Goal: Task Accomplishment & Management: Complete application form

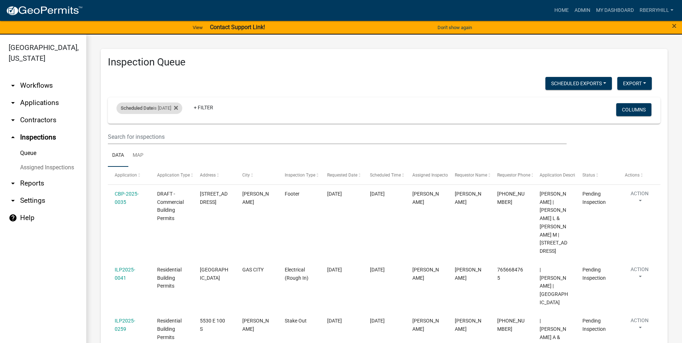
click at [173, 109] on div "Scheduled Date is [DATE]" at bounding box center [149, 107] width 66 height 11
drag, startPoint x: 173, startPoint y: 109, endPoint x: 176, endPoint y: 134, distance: 25.7
click at [176, 134] on input "[DATE]" at bounding box center [155, 135] width 50 height 15
click at [177, 135] on input "[DATE]" at bounding box center [155, 135] width 50 height 15
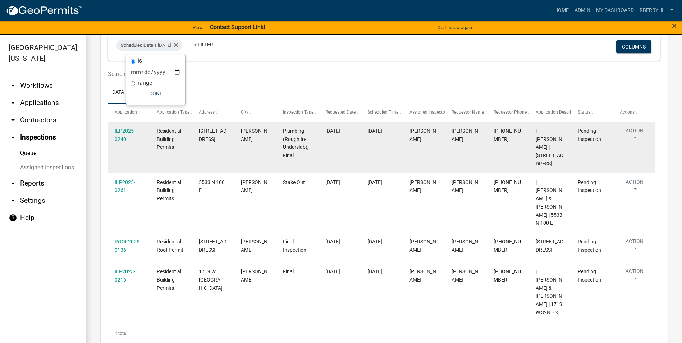
scroll to position [9, 0]
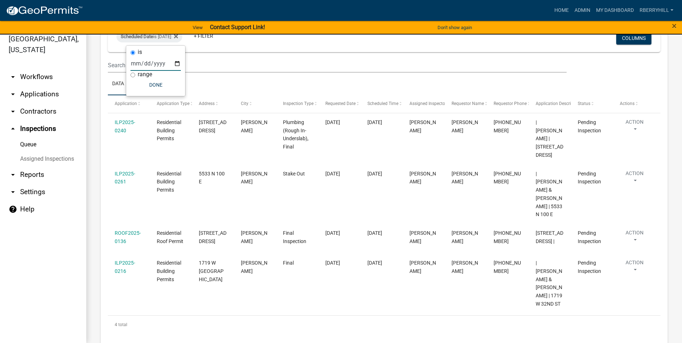
click at [177, 63] on input "[DATE]" at bounding box center [155, 63] width 50 height 15
type input "[DATE]"
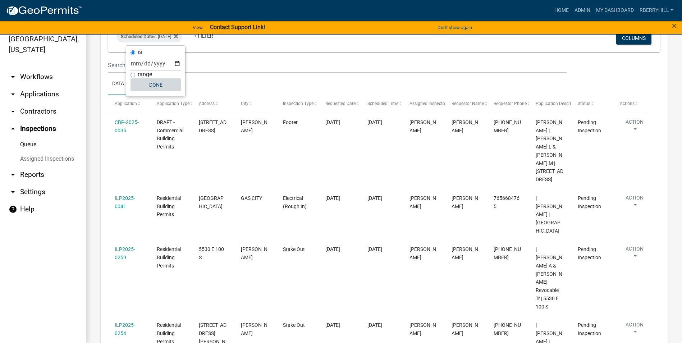
click at [165, 86] on button "Done" at bounding box center [155, 84] width 50 height 13
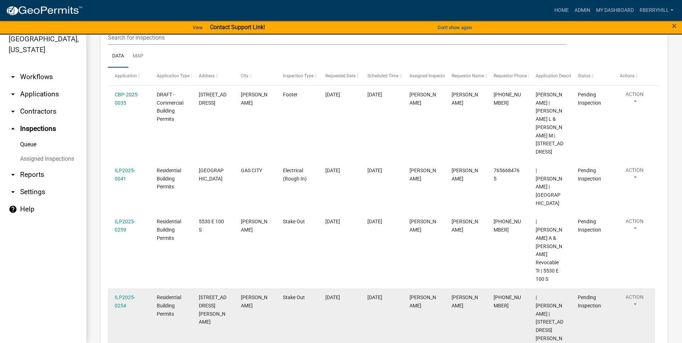
scroll to position [135, 0]
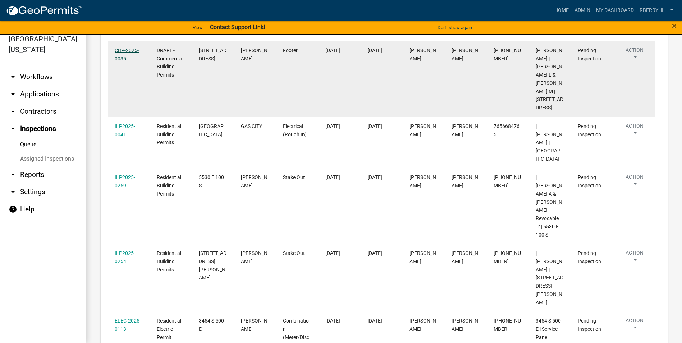
click at [126, 50] on link "CBP-2025-0035" at bounding box center [127, 54] width 24 height 14
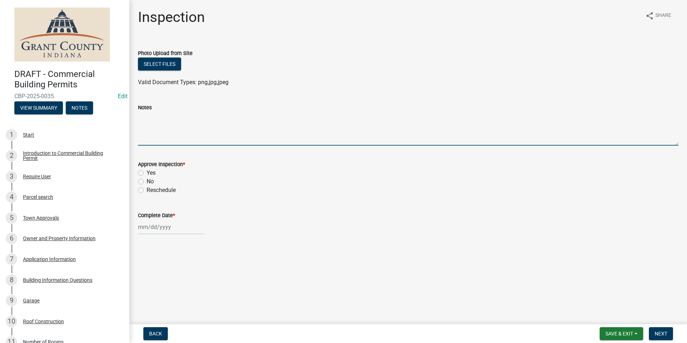
click at [150, 125] on textarea "Notes" at bounding box center [408, 129] width 540 height 34
type textarea "Setbacks meet per drawing."
click at [147, 171] on label "Yes" at bounding box center [151, 173] width 9 height 9
click at [147, 171] on input "Yes" at bounding box center [149, 171] width 5 height 5
radio input "true"
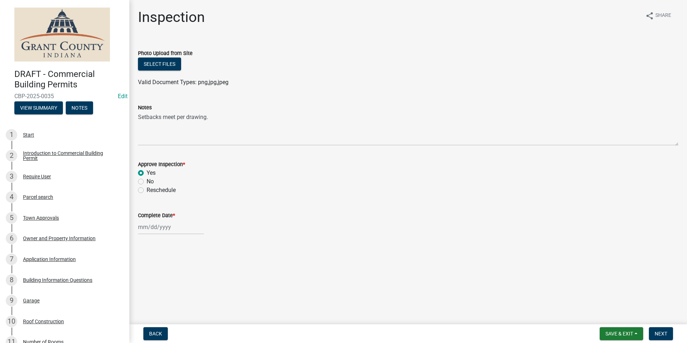
click at [147, 229] on div at bounding box center [171, 227] width 66 height 15
select select "9"
select select "2025"
click at [156, 175] on div "16" at bounding box center [156, 176] width 11 height 11
type input "[DATE]"
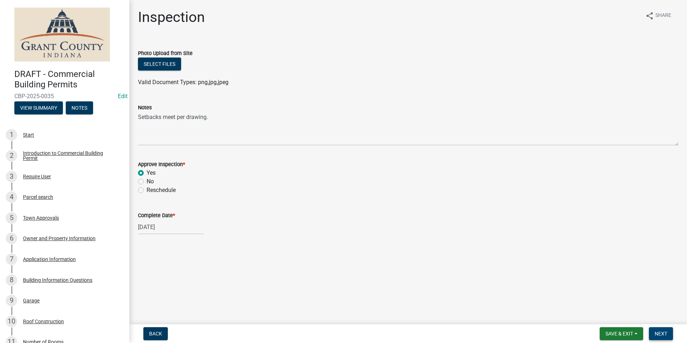
click at [662, 334] on span "Next" at bounding box center [661, 334] width 13 height 6
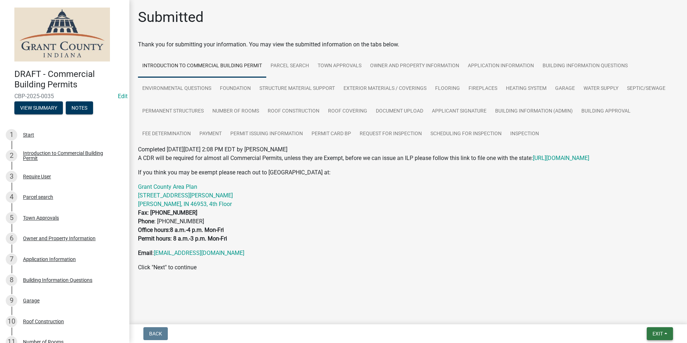
click at [657, 335] on span "Exit" at bounding box center [658, 334] width 10 height 6
click at [649, 313] on button "Save & Exit" at bounding box center [644, 314] width 57 height 17
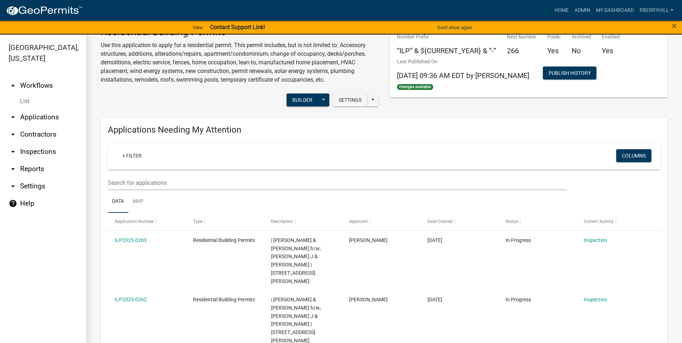
scroll to position [36, 0]
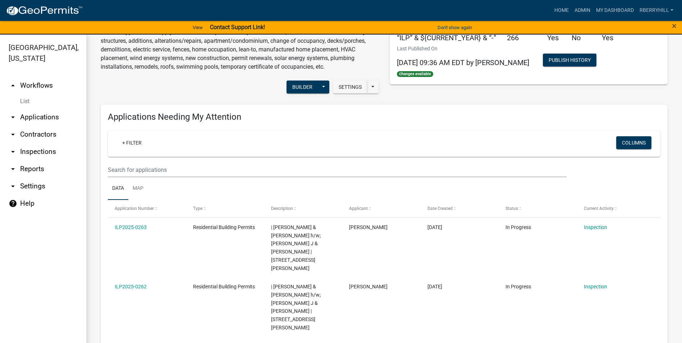
click at [39, 143] on link "arrow_drop_down Inspections" at bounding box center [43, 151] width 86 height 17
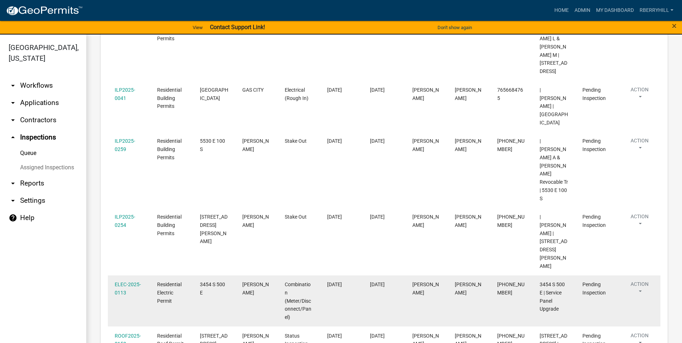
scroll to position [204, 0]
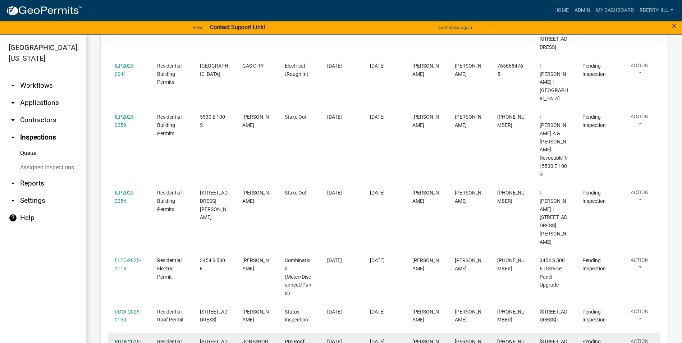
click at [130, 339] on link "ROOF2025-0151" at bounding box center [128, 346] width 26 height 14
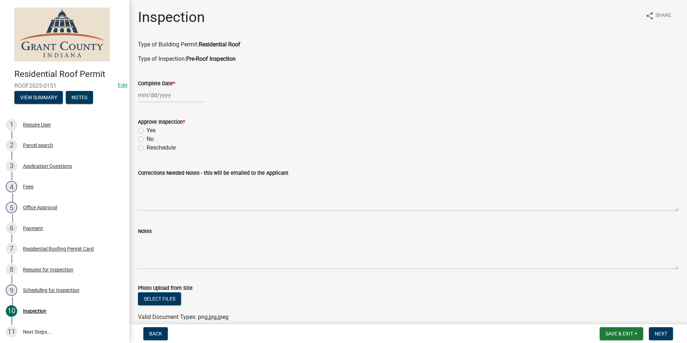
click at [157, 95] on div at bounding box center [171, 95] width 66 height 15
select select "9"
select select "2025"
click at [155, 156] on div "16" at bounding box center [156, 156] width 11 height 11
type input "[DATE]"
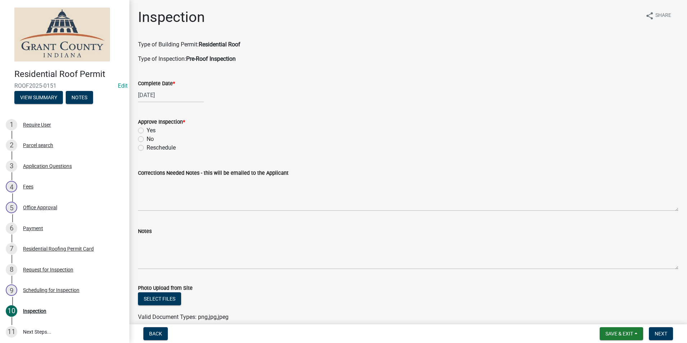
click at [147, 129] on label "Yes" at bounding box center [151, 130] width 9 height 9
click at [147, 129] on input "Yes" at bounding box center [149, 128] width 5 height 5
radio input "true"
drag, startPoint x: 140, startPoint y: 234, endPoint x: 140, endPoint y: 241, distance: 6.8
click at [140, 236] on form "Notes" at bounding box center [408, 248] width 540 height 42
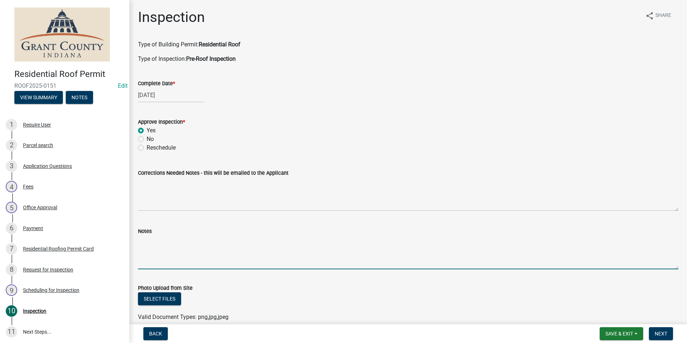
click at [142, 237] on textarea "Notes" at bounding box center [408, 252] width 540 height 34
type textarea "Chimney rebuild using existing footer."
click at [657, 333] on span "Next" at bounding box center [661, 334] width 13 height 6
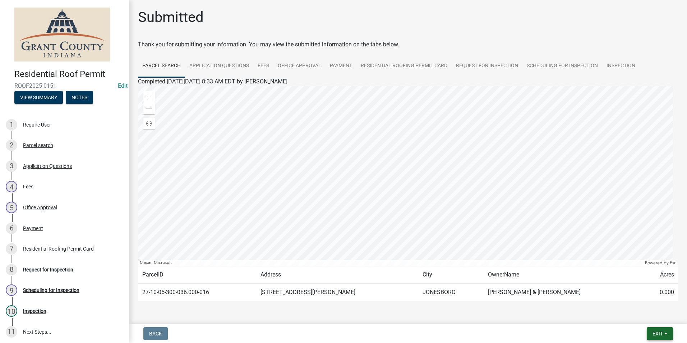
click at [650, 331] on button "Exit" at bounding box center [660, 333] width 26 height 13
click at [662, 319] on button "Save & Exit" at bounding box center [644, 314] width 57 height 17
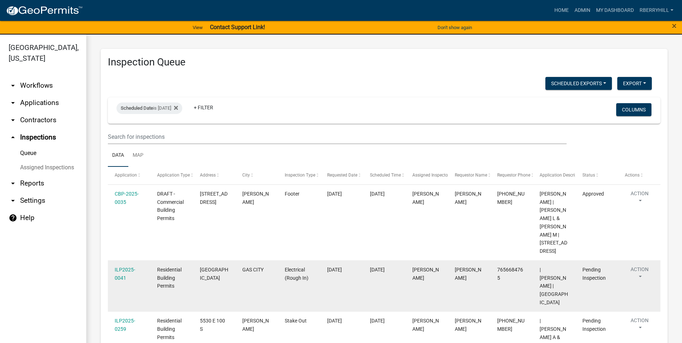
click at [125, 266] on div "ILP2025-0041" at bounding box center [129, 274] width 29 height 17
click at [124, 267] on link "ILP2025-0041" at bounding box center [125, 274] width 20 height 14
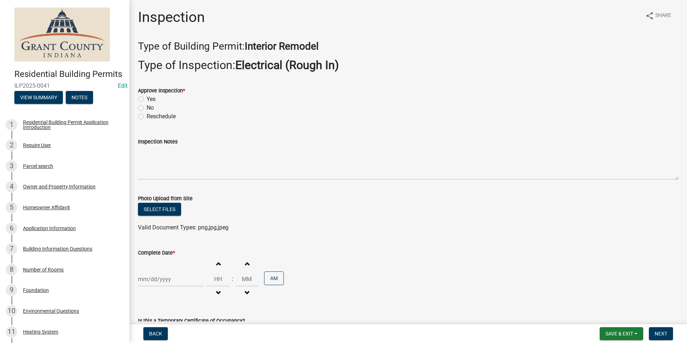
click at [147, 99] on label "Yes" at bounding box center [151, 99] width 9 height 9
click at [147, 99] on input "Yes" at bounding box center [149, 97] width 5 height 5
radio input "true"
click at [141, 142] on label "Inspection Notes" at bounding box center [158, 141] width 40 height 5
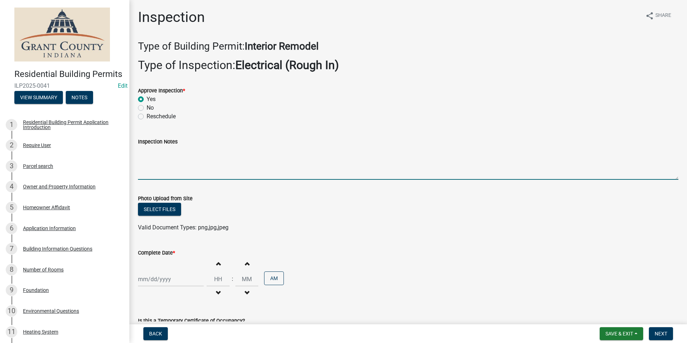
drag, startPoint x: 141, startPoint y: 142, endPoint x: 141, endPoint y: 149, distance: 6.5
click at [140, 151] on textarea "Inspection Notes" at bounding box center [408, 163] width 540 height 34
type textarea "East wall is good to cover."
click at [161, 281] on div at bounding box center [171, 279] width 66 height 15
select select "9"
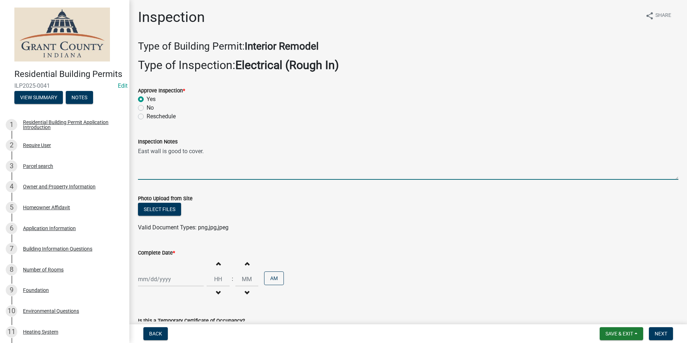
select select "2025"
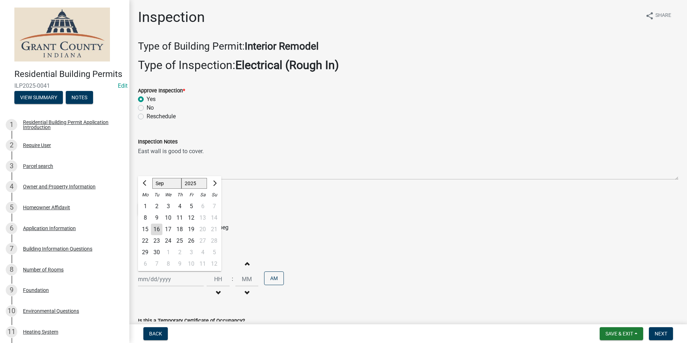
click at [155, 229] on div "16" at bounding box center [156, 229] width 11 height 11
type input "[DATE]"
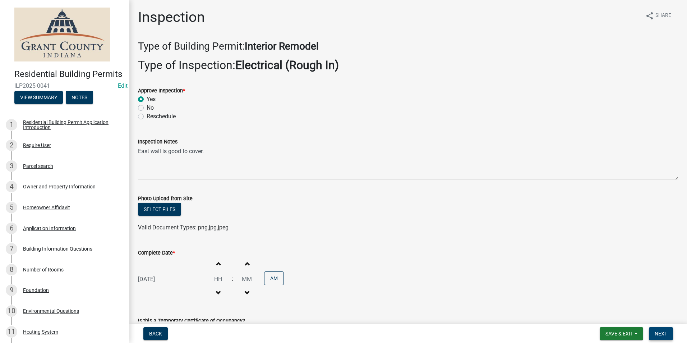
click at [666, 334] on span "Next" at bounding box center [661, 334] width 13 height 6
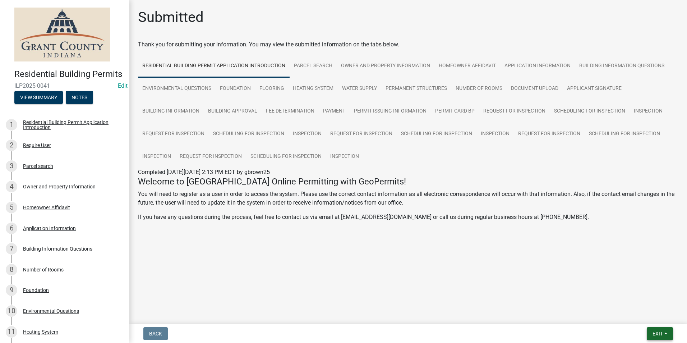
click at [661, 330] on button "Exit" at bounding box center [660, 333] width 26 height 13
click at [659, 318] on button "Save & Exit" at bounding box center [644, 314] width 57 height 17
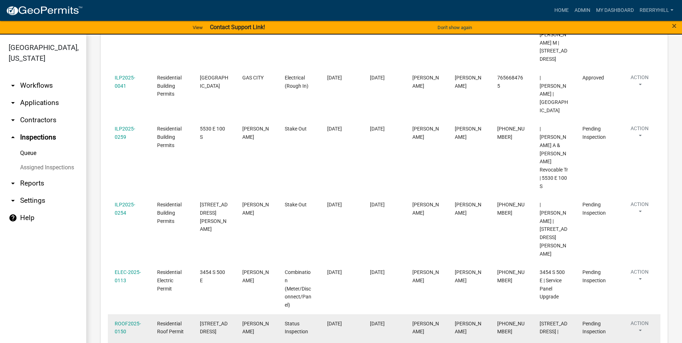
scroll to position [204, 0]
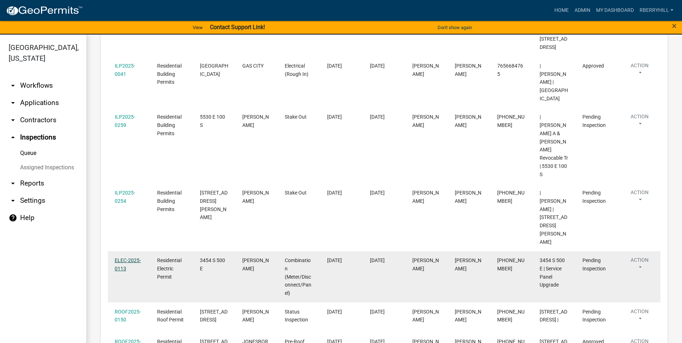
click at [125, 257] on link "ELEC-2025-0113" at bounding box center [128, 264] width 26 height 14
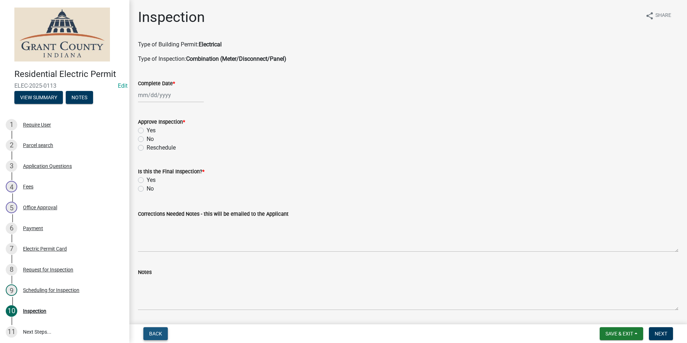
click at [154, 333] on span "Back" at bounding box center [155, 334] width 13 height 6
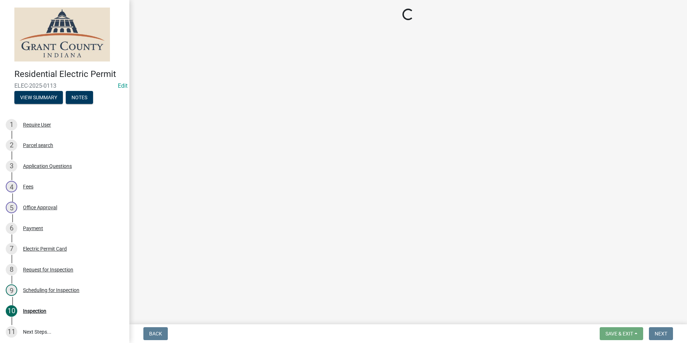
select select "d7f9a44a-d2ea-4d3c-83b3-1aa71c950bd5"
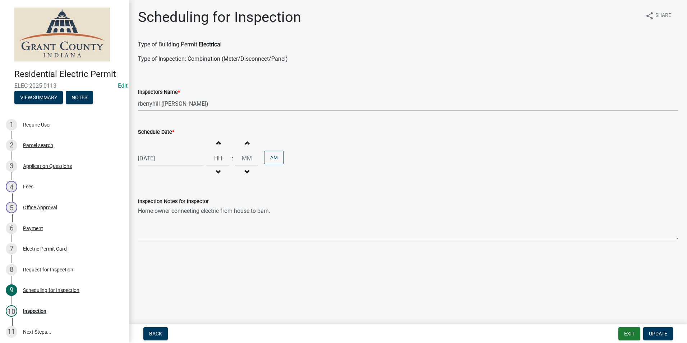
click at [158, 159] on div "[DATE]" at bounding box center [171, 158] width 66 height 15
select select "9"
select select "2025"
click at [170, 207] on div "10" at bounding box center [167, 207] width 11 height 11
type input "[DATE]"
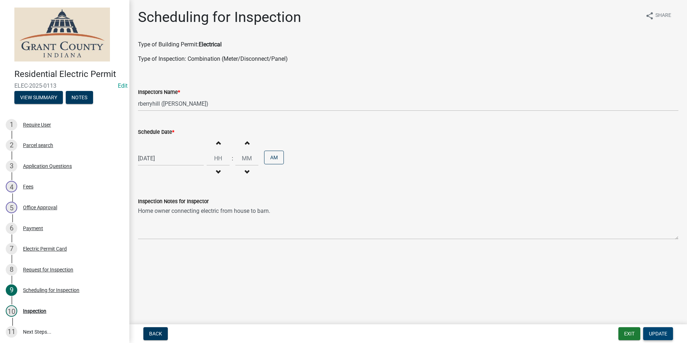
click at [655, 335] on span "Update" at bounding box center [658, 334] width 18 height 6
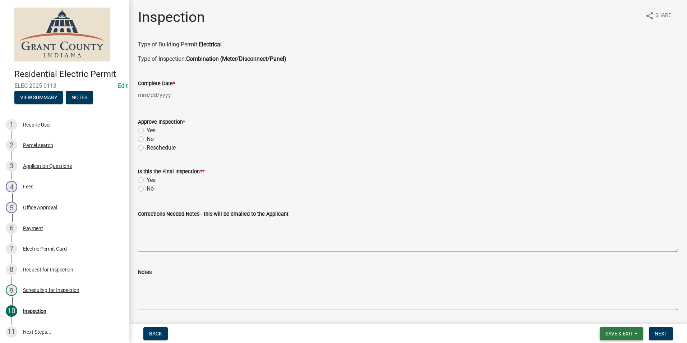
click at [618, 332] on span "Save & Exit" at bounding box center [620, 334] width 28 height 6
click at [617, 316] on button "Save & Exit" at bounding box center [614, 314] width 57 height 17
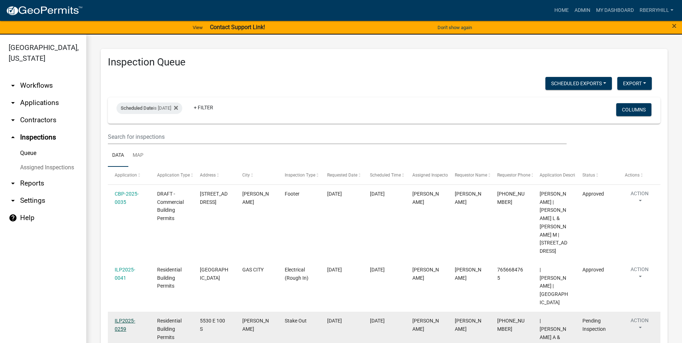
click at [124, 318] on link "ILP2025-0259" at bounding box center [125, 325] width 20 height 14
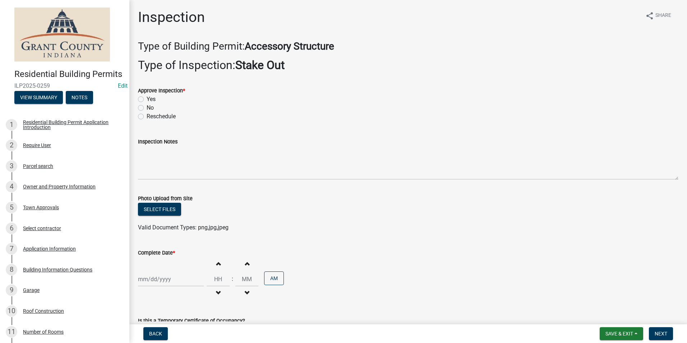
click at [147, 99] on label "Yes" at bounding box center [151, 99] width 9 height 9
click at [147, 99] on input "Yes" at bounding box center [149, 97] width 5 height 5
radio input "true"
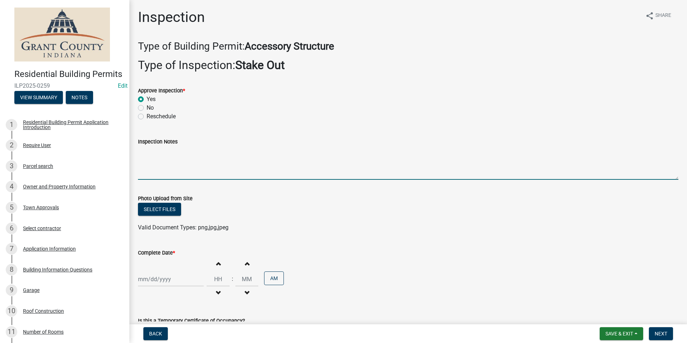
click at [149, 156] on textarea "Inspection Notes" at bounding box center [408, 163] width 540 height 34
type textarea "Setbacks meet per stake out."
select select "9"
select select "2025"
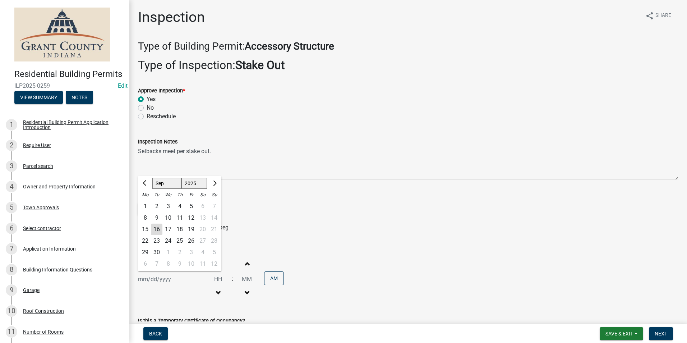
click at [159, 281] on div "[PERSON_NAME] Feb Mar Apr [PERSON_NAME][DATE] Oct Nov [DATE] 1526 1527 1528 152…" at bounding box center [171, 279] width 66 height 15
drag, startPoint x: 157, startPoint y: 230, endPoint x: 231, endPoint y: 259, distance: 78.7
click at [158, 230] on div "16" at bounding box center [156, 229] width 11 height 11
type input "[DATE]"
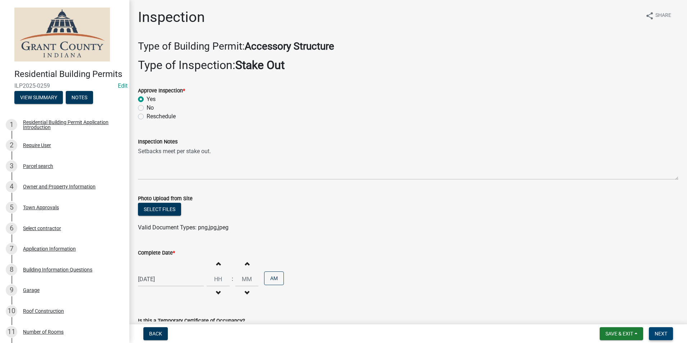
click at [661, 334] on span "Next" at bounding box center [661, 334] width 13 height 6
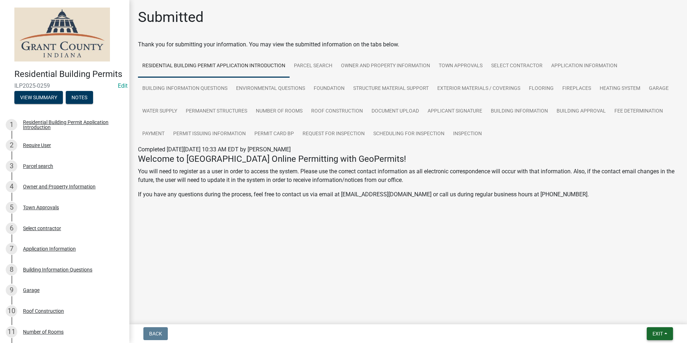
click at [658, 333] on span "Exit" at bounding box center [658, 334] width 10 height 6
click at [654, 316] on button "Save & Exit" at bounding box center [644, 314] width 57 height 17
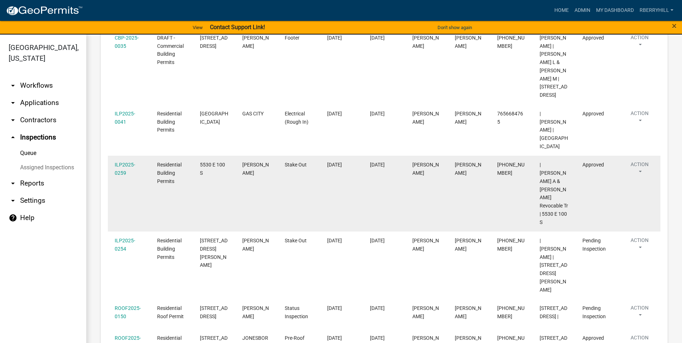
scroll to position [161, 0]
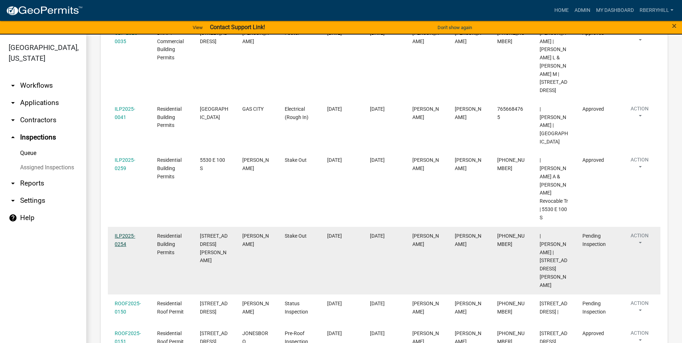
click at [124, 233] on link "ILP2025-0254" at bounding box center [125, 240] width 20 height 14
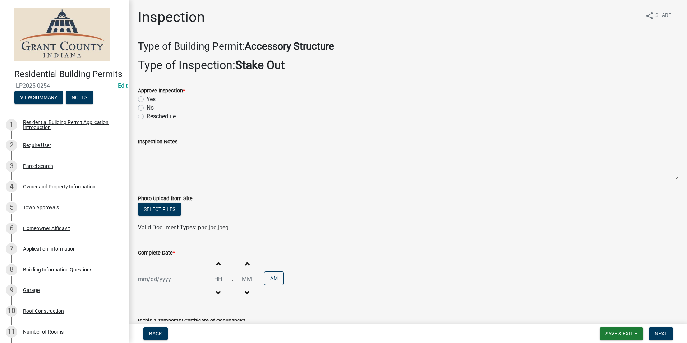
click at [147, 99] on label "Yes" at bounding box center [151, 99] width 9 height 9
click at [147, 99] on input "Yes" at bounding box center [149, 97] width 5 height 5
radio input "true"
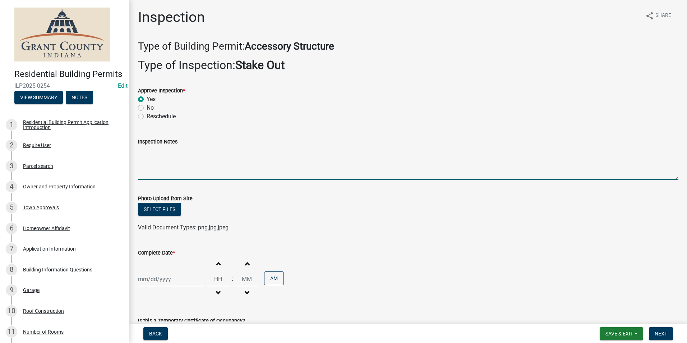
click at [142, 157] on textarea "Inspection Notes" at bounding box center [408, 163] width 540 height 34
type textarea "Setbacks meet per stake out."
click at [158, 281] on div at bounding box center [171, 279] width 66 height 15
select select "9"
select select "2025"
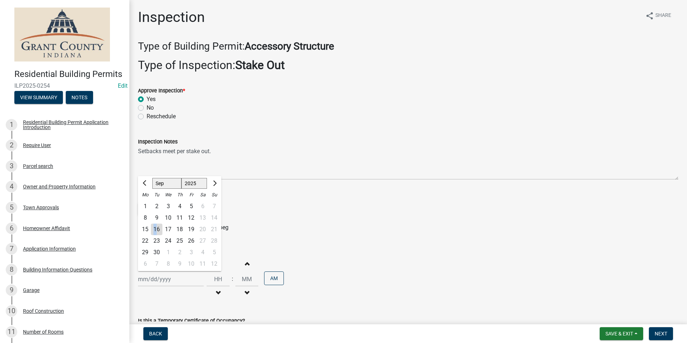
click at [155, 230] on div "16" at bounding box center [156, 229] width 11 height 11
type input "[DATE]"
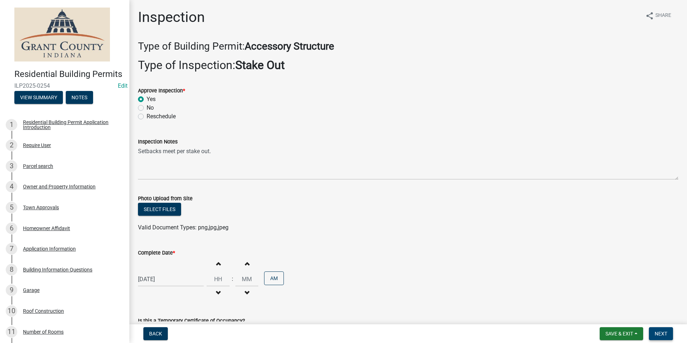
click at [663, 335] on span "Next" at bounding box center [661, 334] width 13 height 6
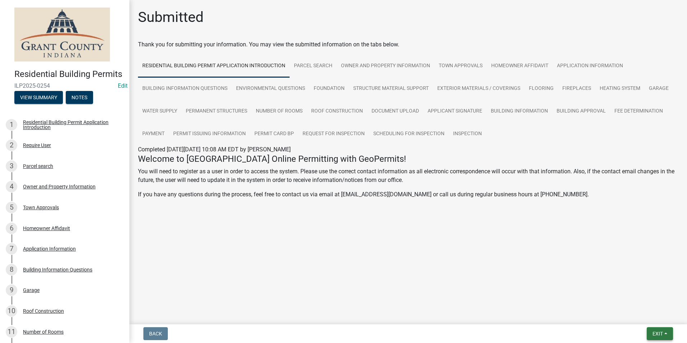
click at [663, 333] on button "Exit" at bounding box center [660, 333] width 26 height 13
click at [648, 315] on button "Save & Exit" at bounding box center [644, 314] width 57 height 17
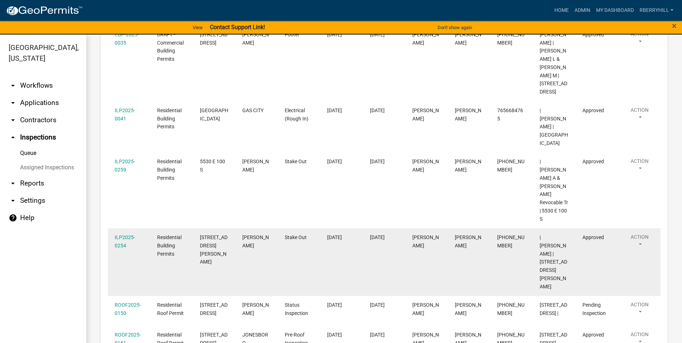
scroll to position [161, 0]
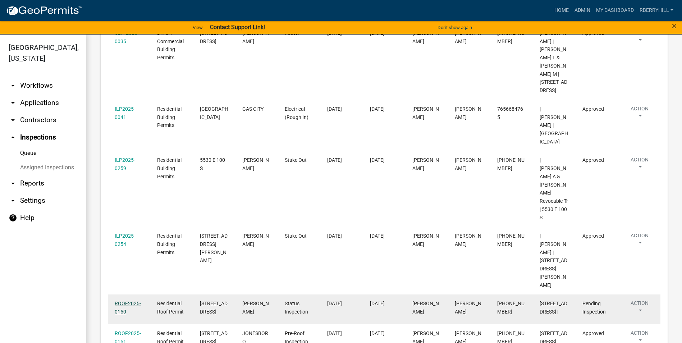
click at [130, 300] on link "ROOF2025-0150" at bounding box center [128, 307] width 26 height 14
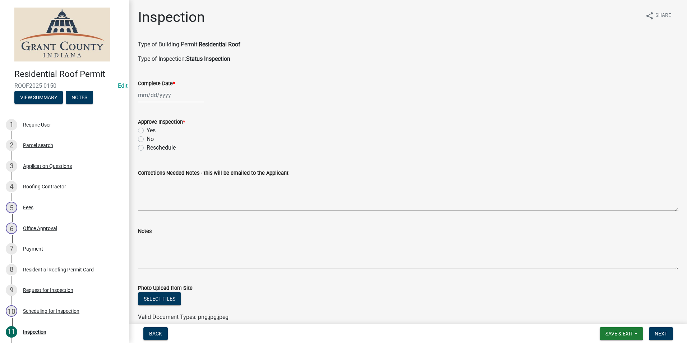
click at [162, 96] on div at bounding box center [171, 95] width 66 height 15
select select "9"
select select "2025"
click at [160, 157] on div "16" at bounding box center [156, 156] width 11 height 11
type input "[DATE]"
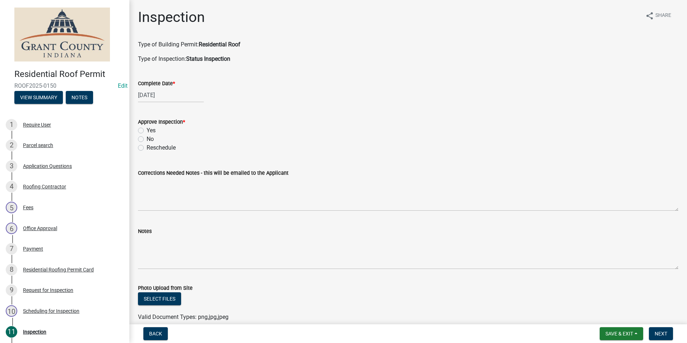
click at [147, 130] on label "Yes" at bounding box center [151, 130] width 9 height 9
click at [147, 130] on input "Yes" at bounding box center [149, 128] width 5 height 5
radio input "true"
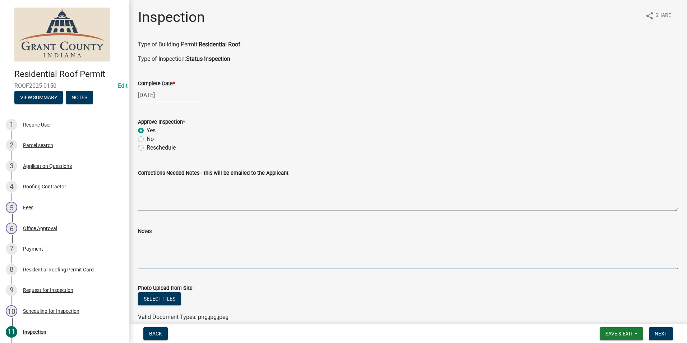
click at [144, 241] on textarea "Notes" at bounding box center [408, 252] width 540 height 34
type textarea "CTO. No concerns. Caught without permit."
drag, startPoint x: 661, startPoint y: 334, endPoint x: 659, endPoint y: 331, distance: 3.9
click at [660, 332] on span "Next" at bounding box center [661, 334] width 13 height 6
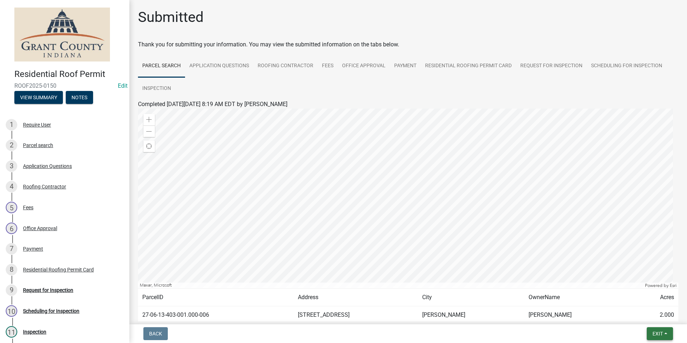
click at [657, 334] on span "Exit" at bounding box center [658, 334] width 10 height 6
click at [645, 315] on button "Save & Exit" at bounding box center [644, 314] width 57 height 17
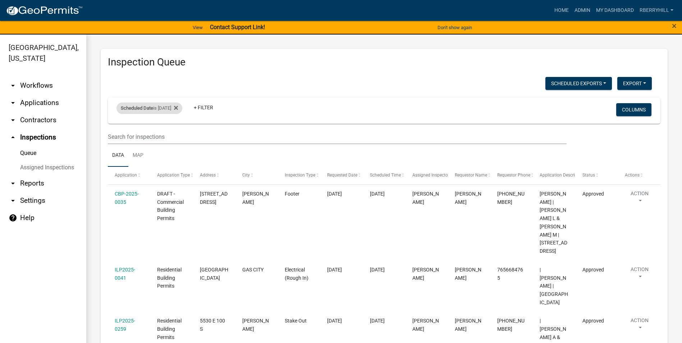
click at [163, 110] on div "Scheduled Date is [DATE]" at bounding box center [149, 107] width 66 height 11
click at [177, 134] on input "[DATE]" at bounding box center [155, 135] width 50 height 15
type input "[DATE]"
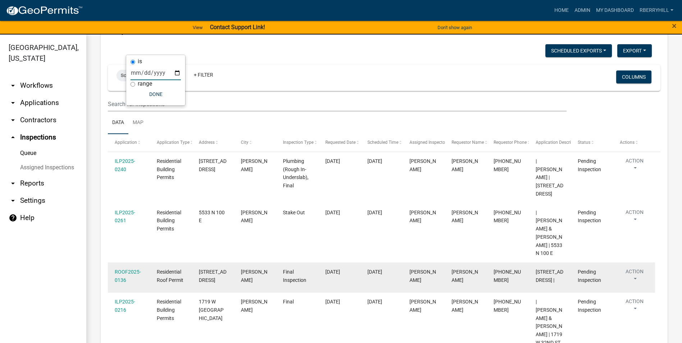
scroll to position [98, 0]
